Goal: Task Accomplishment & Management: Use online tool/utility

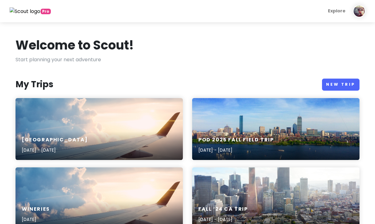
click at [37, 137] on h6 "[GEOGRAPHIC_DATA]" at bounding box center [55, 140] width 66 height 7
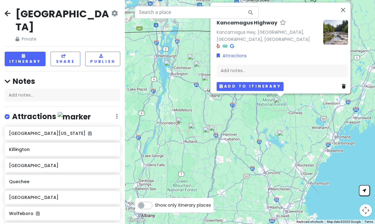
click at [256, 91] on button "Add to itinerary" at bounding box center [250, 86] width 67 height 9
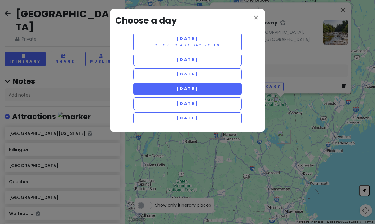
click at [209, 89] on button "[DATE]" at bounding box center [187, 89] width 108 height 12
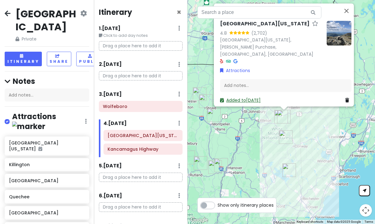
click at [253, 104] on link "Added to [DATE]" at bounding box center [240, 101] width 41 height 6
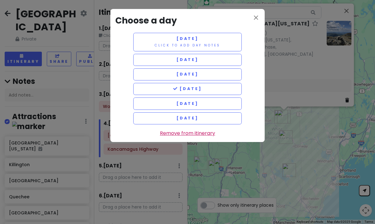
click at [206, 131] on link "Remove from itinerary" at bounding box center [187, 133] width 55 height 8
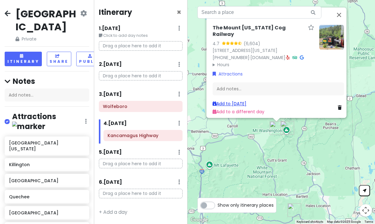
click at [246, 107] on link "Add to [DATE]" at bounding box center [229, 104] width 34 height 6
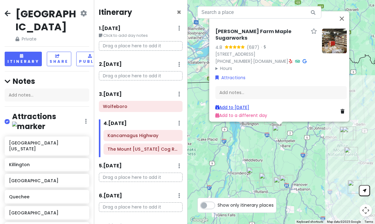
click at [243, 111] on link "Add to [DATE]" at bounding box center [232, 107] width 34 height 6
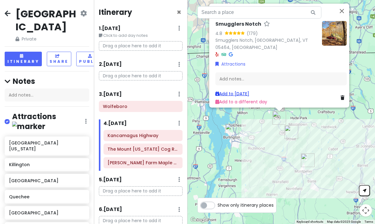
click at [249, 97] on link "Add to [DATE]" at bounding box center [232, 93] width 34 height 6
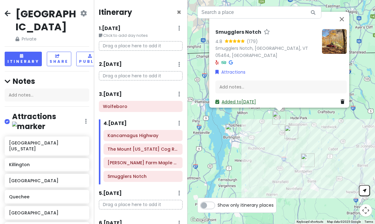
click at [253, 105] on link "Added to [DATE]" at bounding box center [235, 102] width 41 height 6
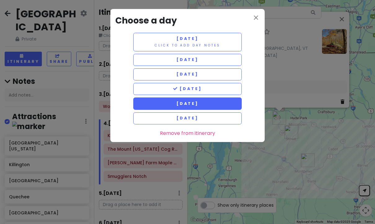
click at [212, 102] on button "[DATE]" at bounding box center [187, 104] width 108 height 12
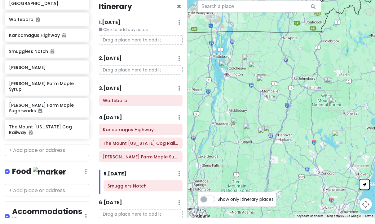
scroll to position [13, 0]
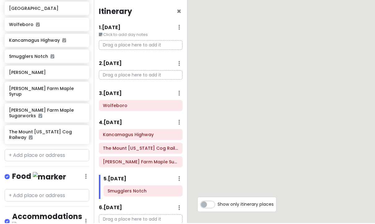
scroll to position [204, 0]
